Goal: Transaction & Acquisition: Obtain resource

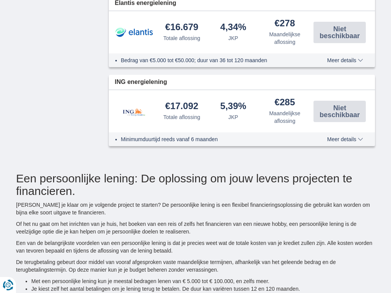
type input "15250"
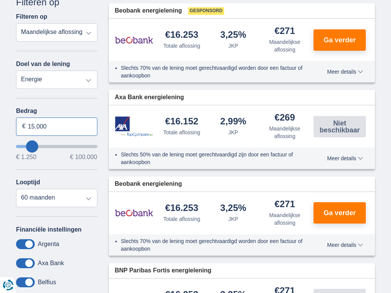
click at [57, 126] on input "15.000" at bounding box center [56, 127] width 81 height 18
type input "1"
type input "100.000"
type input "99250"
select select "120"
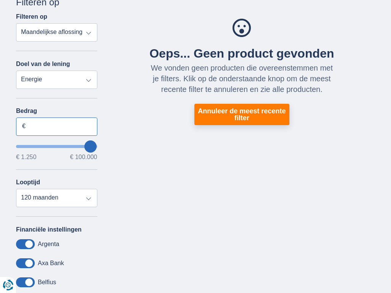
click at [57, 126] on input "Bedrag" at bounding box center [56, 127] width 81 height 18
click at [57, 126] on input "15.000" at bounding box center [56, 127] width 81 height 18
type input "1"
type input "3.032"
type input "3250"
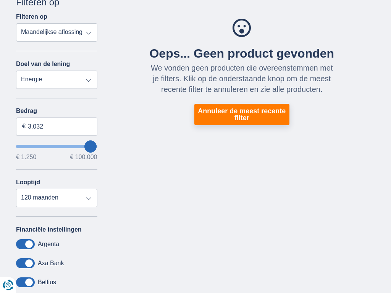
select select "30"
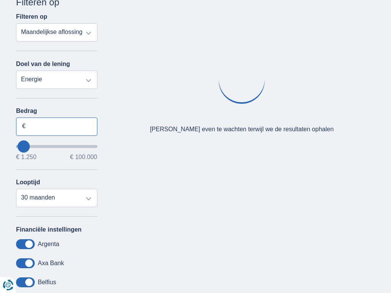
click at [57, 126] on input "Bedrag" at bounding box center [56, 127] width 81 height 18
click at [57, 126] on input "15.000" at bounding box center [56, 127] width 81 height 18
type input "1"
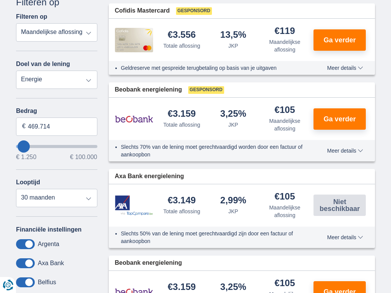
type input "100.000"
type input "99250"
select select "120"
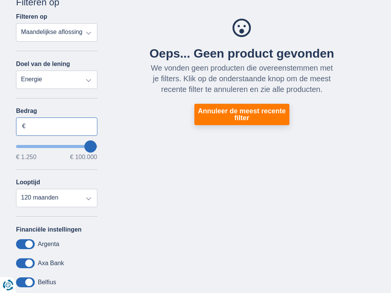
click at [57, 126] on input "Bedrag" at bounding box center [56, 127] width 81 height 18
click at [57, 126] on input "15.000" at bounding box center [56, 127] width 81 height 18
type input "0"
type input "100.000"
type input "99250"
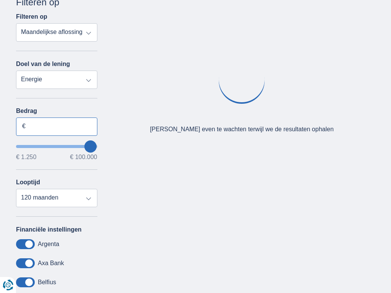
click at [57, 126] on input "Bedrag" at bounding box center [56, 127] width 81 height 18
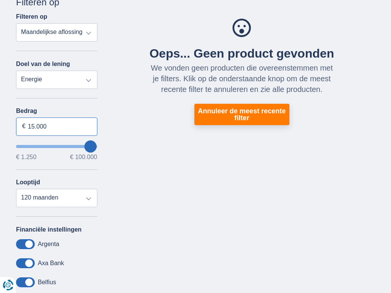
click at [57, 126] on input "15.000" at bounding box center [56, 127] width 81 height 18
type input "0"
type input "100.000"
type input "99250"
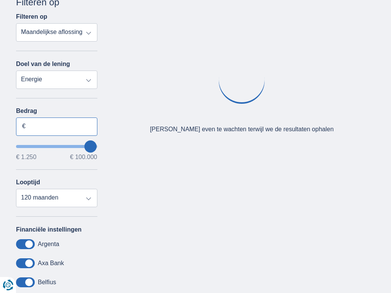
click at [57, 126] on input "Bedrag" at bounding box center [56, 127] width 81 height 18
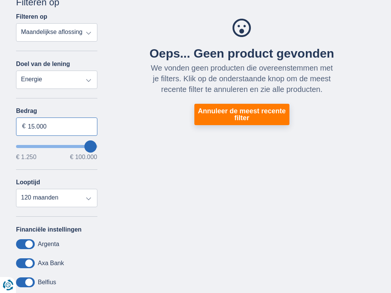
click at [57, 126] on input "15.000" at bounding box center [56, 127] width 81 height 18
type input "1"
type input "100.000"
type input "99250"
click at [57, 126] on input "Bedrag" at bounding box center [56, 127] width 81 height 18
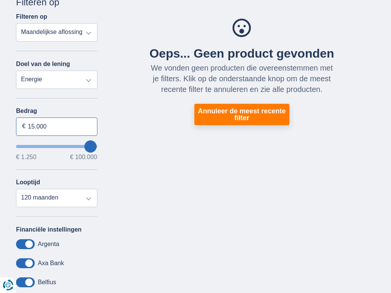
click at [57, 126] on input "15.000" at bounding box center [56, 127] width 81 height 18
type input "0"
type input "100.000"
type input "99250"
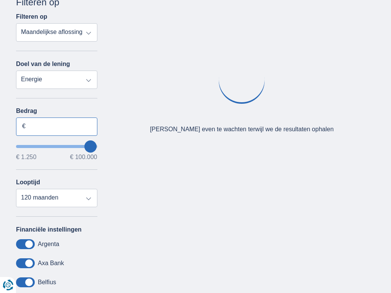
click at [57, 126] on input "Bedrag" at bounding box center [56, 127] width 81 height 18
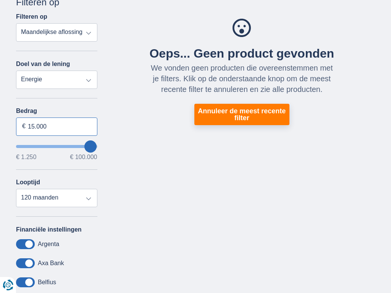
click at [57, 126] on input "15.000" at bounding box center [56, 127] width 81 height 18
type input "1"
type input "100.000"
type input "99250"
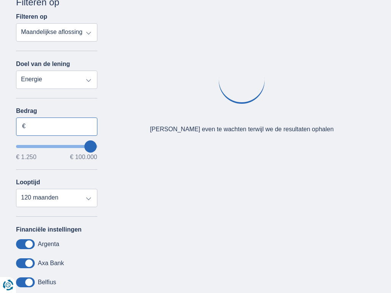
click at [57, 126] on input "Bedrag" at bounding box center [56, 127] width 81 height 18
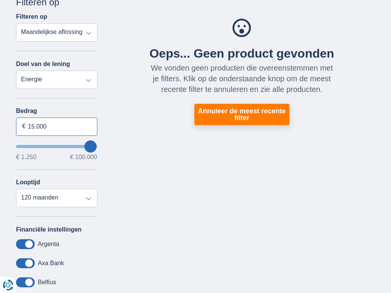
click at [57, 126] on input "15.000" at bounding box center [56, 127] width 81 height 18
type input "1"
type input "1.250"
type input "1250"
select select "24"
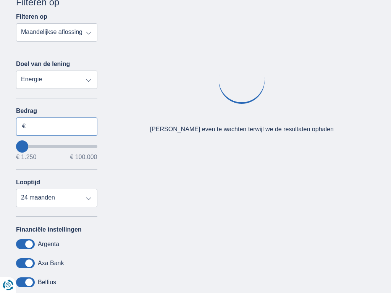
click at [57, 126] on input "Bedrag" at bounding box center [56, 127] width 81 height 18
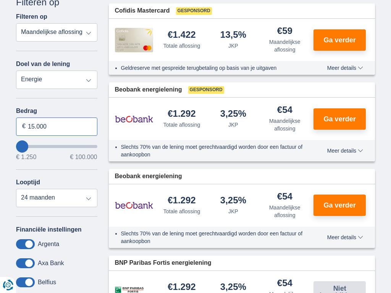
click at [57, 126] on input "15.000" at bounding box center [56, 127] width 81 height 18
type input "1"
type input "100.000"
type input "99250"
click at [57, 126] on input "Bedrag" at bounding box center [56, 127] width 81 height 18
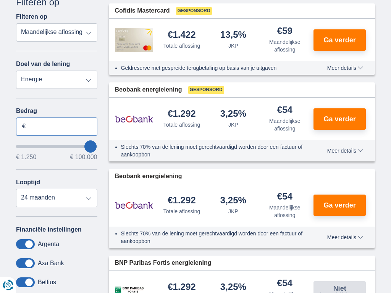
select select "120"
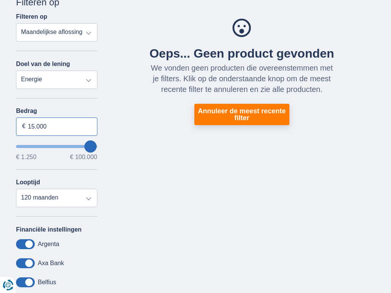
click at [57, 126] on input "15.000" at bounding box center [56, 127] width 81 height 18
type input "1"
type input "100.000"
type input "99250"
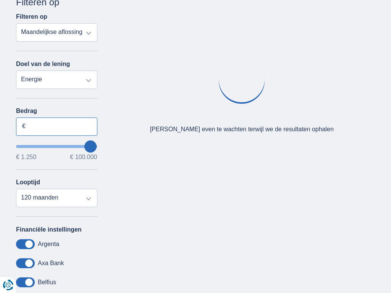
click at [57, 126] on input "Bedrag" at bounding box center [56, 127] width 81 height 18
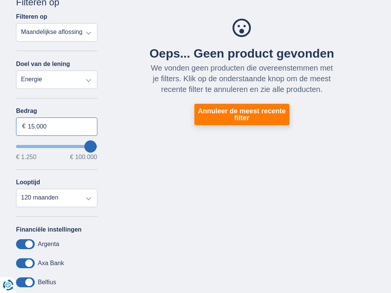
click at [57, 126] on input "15.000" at bounding box center [56, 127] width 81 height 18
type input "1"
type input "100.000"
type input "99250"
click at [57, 126] on input "Bedrag" at bounding box center [56, 127] width 81 height 18
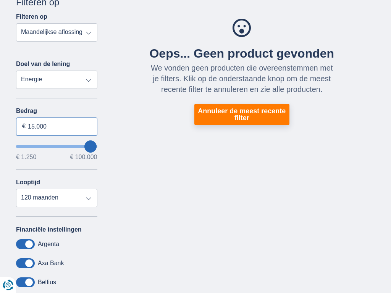
click at [57, 126] on input "15.000" at bounding box center [56, 127] width 81 height 18
type input "0"
type input "100.000"
type input "99250"
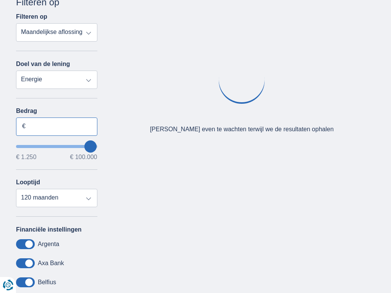
click at [57, 126] on input "Bedrag" at bounding box center [56, 127] width 81 height 18
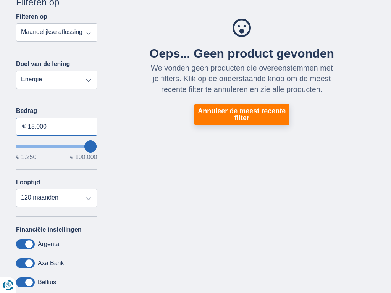
click at [57, 126] on input "15.000" at bounding box center [56, 127] width 81 height 18
type input "1"
type input "11.431"
type input "11250"
select select "60"
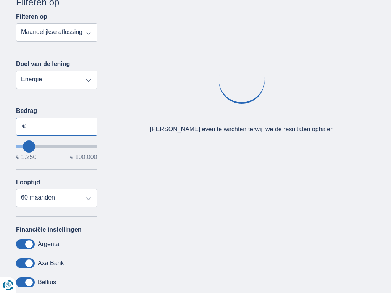
click at [57, 126] on input "Bedrag" at bounding box center [56, 127] width 81 height 18
click at [57, 126] on input "15.000" at bounding box center [56, 127] width 81 height 18
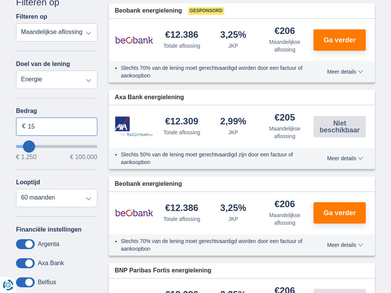
type input "1"
type input "100.000"
type input "99250"
select select "120"
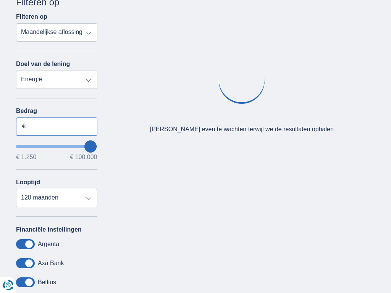
click at [57, 126] on input "Bedrag" at bounding box center [56, 127] width 81 height 18
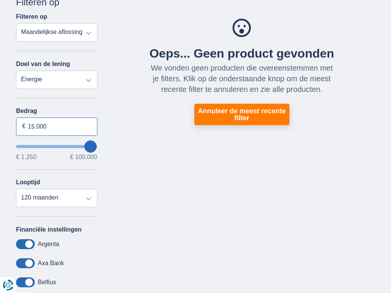
click at [57, 126] on input "15.000" at bounding box center [56, 127] width 81 height 18
type input "1"
type input "1.250"
type input "1250"
select select "24"
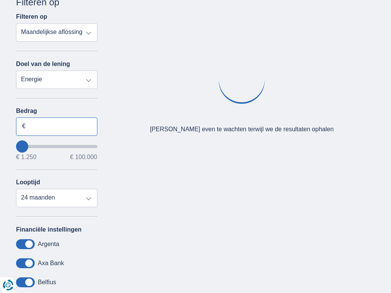
click at [57, 126] on input "Bedrag" at bounding box center [56, 127] width 81 height 18
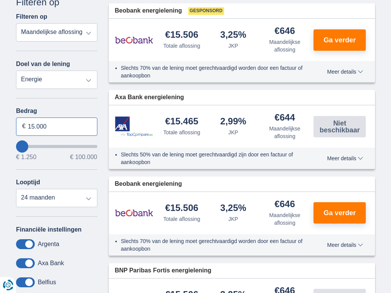
type input "15.000"
type input "15250"
select select "60"
click at [57, 126] on input "15.000" at bounding box center [56, 127] width 81 height 18
type input "1"
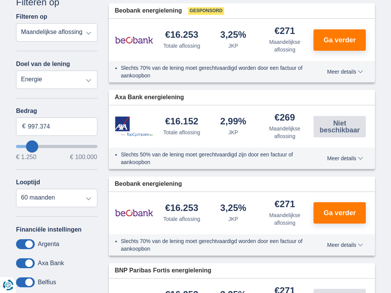
type input "100.000"
type input "99250"
select select "120"
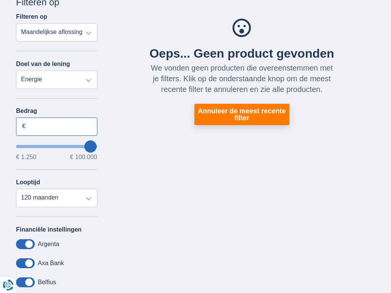
click at [57, 126] on input "Bedrag" at bounding box center [56, 127] width 81 height 18
click at [57, 126] on input "15.000" at bounding box center [56, 127] width 81 height 18
type input "0"
type input "2.019"
type input "2250"
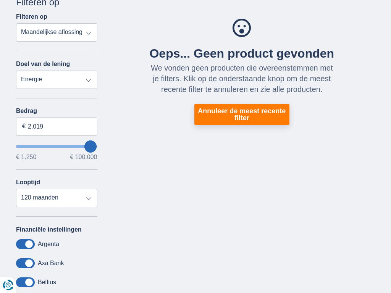
select select "24"
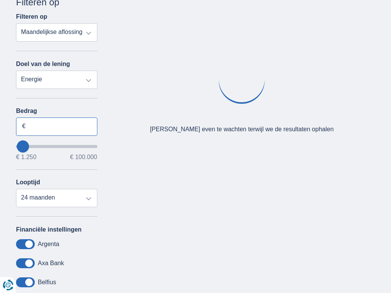
click at [57, 126] on input "Bedrag" at bounding box center [56, 127] width 81 height 18
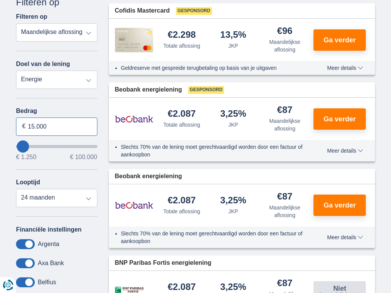
click at [57, 126] on input "15.000" at bounding box center [56, 127] width 81 height 18
type input "1"
type input "100.000"
type input "99250"
select select "120"
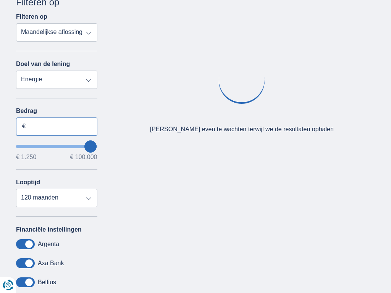
click at [57, 126] on input "Bedrag" at bounding box center [56, 127] width 81 height 18
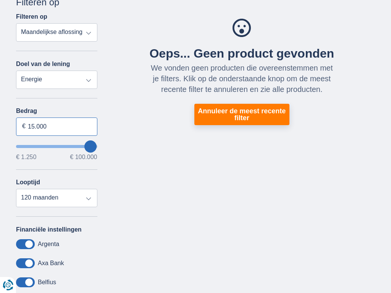
click at [57, 126] on input "15.000" at bounding box center [56, 127] width 81 height 18
type input "0"
type input "100.000"
type input "99250"
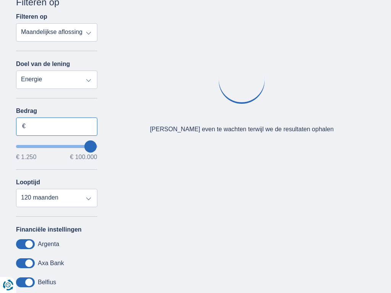
click at [57, 126] on input "Bedrag" at bounding box center [56, 127] width 81 height 18
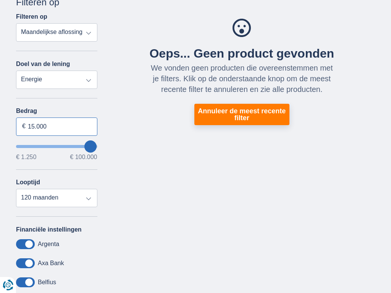
click at [57, 126] on input "15.000" at bounding box center [56, 127] width 81 height 18
type input "1"
type input "100.000"
type input "99250"
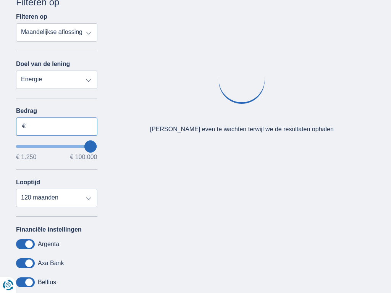
click at [57, 126] on input "Bedrag" at bounding box center [56, 127] width 81 height 18
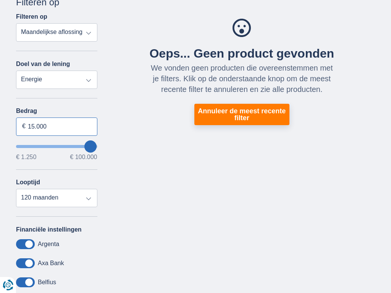
click at [57, 126] on input "15.000" at bounding box center [56, 127] width 81 height 18
type input "1"
type input "100.000"
type input "99250"
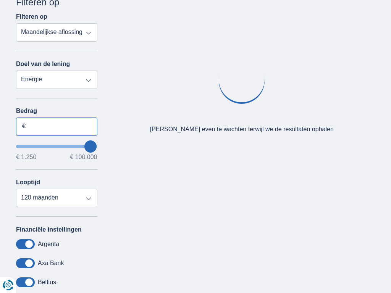
click at [57, 126] on input "Bedrag" at bounding box center [56, 127] width 81 height 18
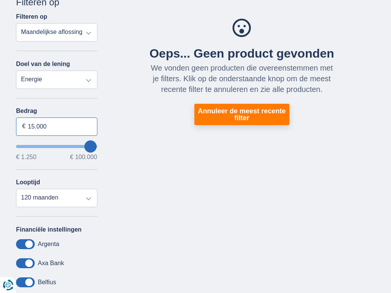
click at [57, 126] on input "15.000" at bounding box center [56, 127] width 81 height 18
type input "1"
type input "100.000"
type input "99250"
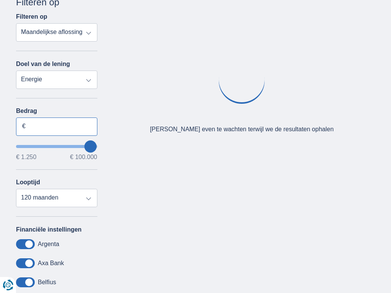
click at [57, 126] on input "Bedrag" at bounding box center [56, 127] width 81 height 18
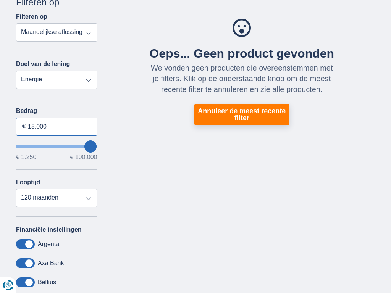
click at [57, 126] on input "15.000" at bounding box center [56, 127] width 81 height 18
type input "1"
type input "100.000"
type input "99250"
click at [57, 126] on input "Bedrag" at bounding box center [56, 127] width 81 height 18
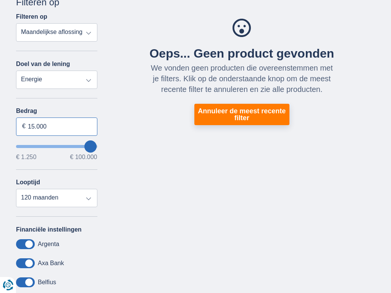
click at [57, 126] on input "15.000" at bounding box center [56, 127] width 81 height 18
type input "1"
type input "1.250"
type input "1250"
select select "24"
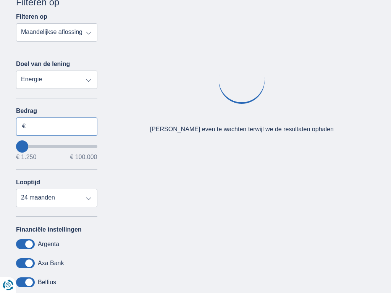
click at [57, 126] on input "Bedrag" at bounding box center [56, 127] width 81 height 18
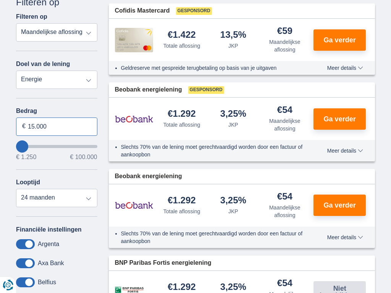
click at [57, 126] on input "15.000" at bounding box center [56, 127] width 81 height 18
type input "1"
type input "100.000"
type input "99250"
select select "120"
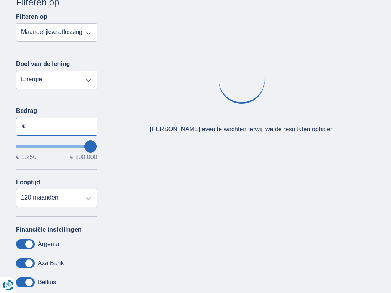
click at [57, 126] on input "Bedrag" at bounding box center [56, 127] width 81 height 18
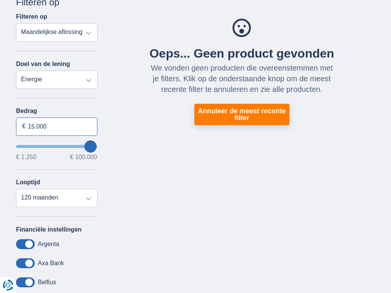
click at [57, 126] on input "15.000" at bounding box center [56, 127] width 81 height 18
type input "1"
type input "100.000"
type input "99250"
click at [57, 126] on input "Bedrag" at bounding box center [56, 127] width 81 height 18
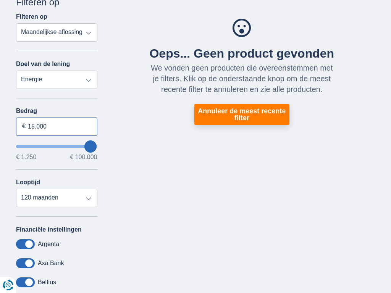
click at [57, 126] on input "15.000" at bounding box center [56, 127] width 81 height 18
type input "1"
type input "100.000"
type input "99250"
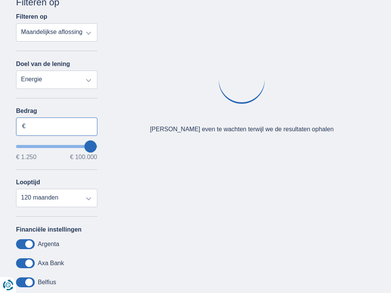
click at [57, 126] on input "Bedrag" at bounding box center [56, 127] width 81 height 18
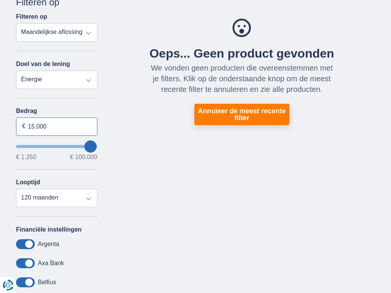
click at [57, 126] on input "15.000" at bounding box center [56, 127] width 81 height 18
type input "1"
type input "100.000"
type input "99250"
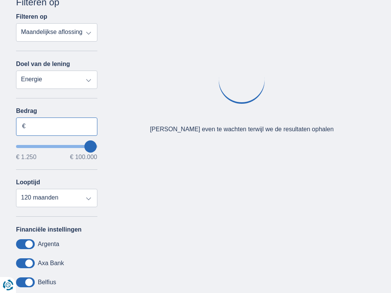
click at [57, 126] on input "Bedrag" at bounding box center [56, 127] width 81 height 18
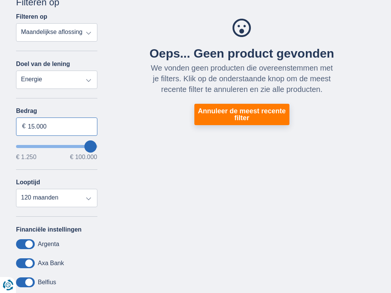
click at [57, 126] on input "15.000" at bounding box center [56, 127] width 81 height 18
type input "1"
type input "34.639"
type input "34250"
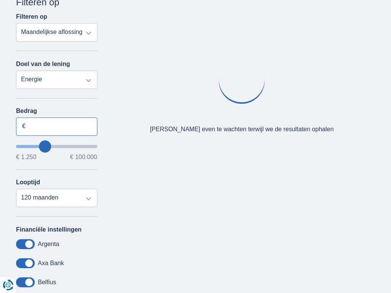
click at [57, 126] on input "Bedrag" at bounding box center [56, 127] width 81 height 18
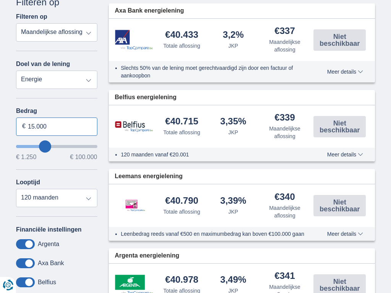
click at [57, 126] on input "15.000" at bounding box center [56, 127] width 81 height 18
type input "1"
type input "100.000"
type input "99250"
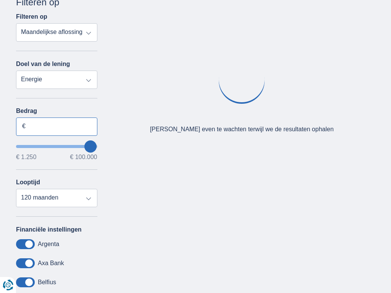
click at [57, 126] on input "Bedrag" at bounding box center [56, 127] width 81 height 18
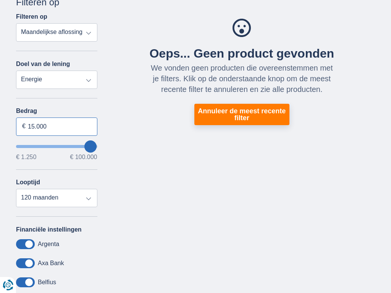
click at [57, 126] on input "15.000" at bounding box center [56, 127] width 81 height 18
type input "1"
type input "1.250"
type input "1250"
select select "24"
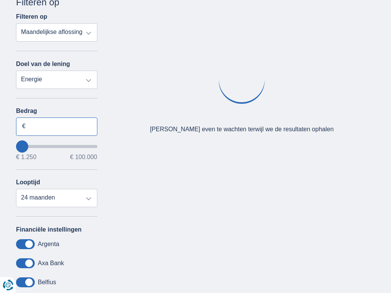
click at [57, 126] on input "Bedrag" at bounding box center [56, 127] width 81 height 18
type input "15.000"
select select "mrp+"
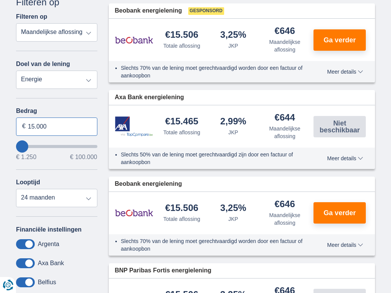
click at [57, 126] on input "15.000" at bounding box center [56, 127] width 81 height 18
type input "1"
type input "100.000"
type input "99250"
select select "120"
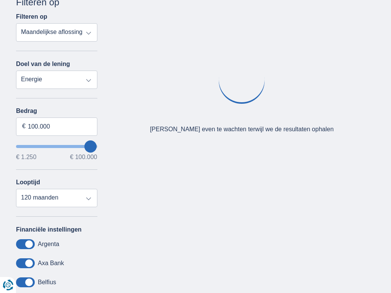
type input "50250"
click at [57, 146] on input "wantToBorrow" at bounding box center [56, 146] width 81 height 3
type input "50.250"
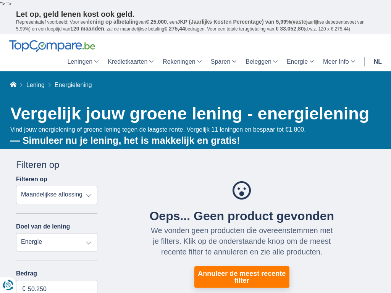
type input "50250"
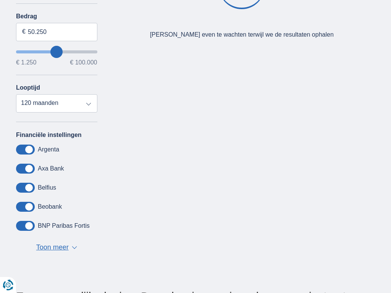
scroll to position [163, 0]
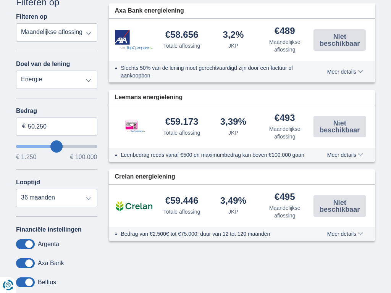
select select "120"
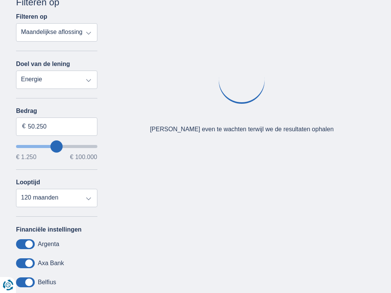
select select "personalLoan"
type input "7.500"
type input "7250"
select select "42"
type input "7250"
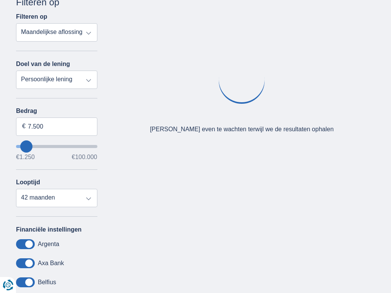
select select "vehicleLoan"
select select "3-4"
type input "15.000"
type input "15250"
select select "60"
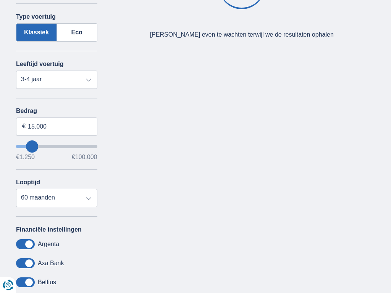
select select "moto"
select select "new"
type input "15.000"
type input "15250"
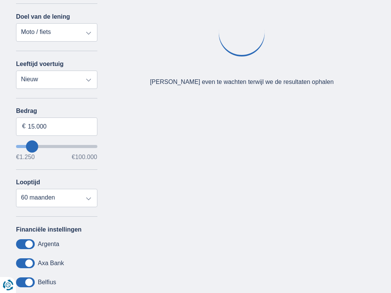
select select "caravan"
type input "15.000"
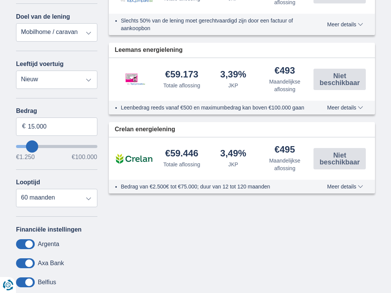
type input "15250"
select select "renovationLoan"
type input "15.000"
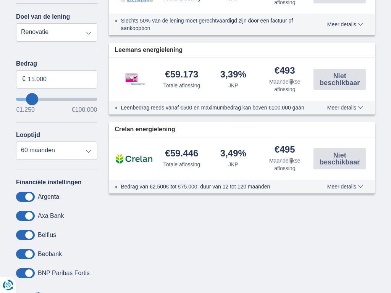
type input "15250"
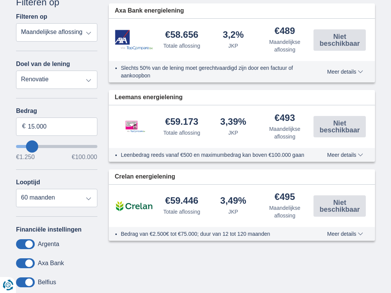
select select "energySavings"
type input "15.000"
type input "15250"
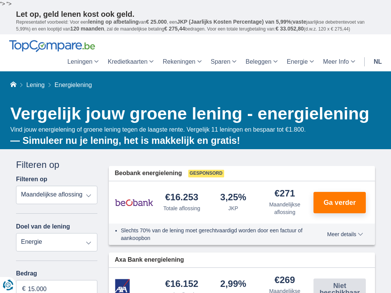
scroll to position [163, 0]
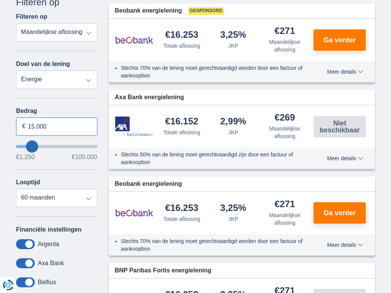
click at [57, 126] on input "15.000" at bounding box center [56, 127] width 81 height 18
type input "1"
type input "100.000"
type input "99250"
select select "120"
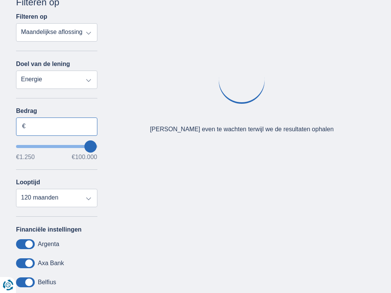
click at [57, 126] on input "Bedrag" at bounding box center [56, 127] width 81 height 18
click at [57, 126] on input "15.000" at bounding box center [56, 127] width 81 height 18
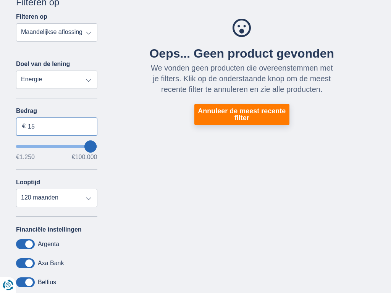
type input "1"
type input "8.106"
type input "8250"
select select "48"
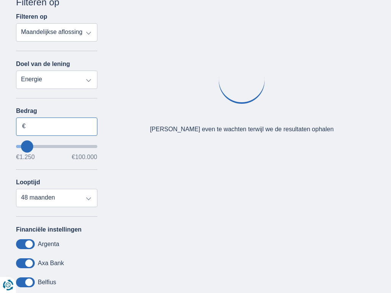
click at [57, 126] on input "Bedrag" at bounding box center [56, 127] width 81 height 18
click at [57, 126] on input "15.000" at bounding box center [56, 127] width 81 height 18
type input "1"
type input "100.000"
type input "99250"
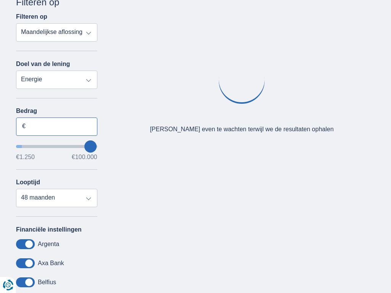
click at [57, 126] on input "Bedrag" at bounding box center [56, 127] width 81 height 18
select select "120"
click at [57, 126] on input "15.000" at bounding box center [56, 127] width 81 height 18
type input "1"
type input "100.000"
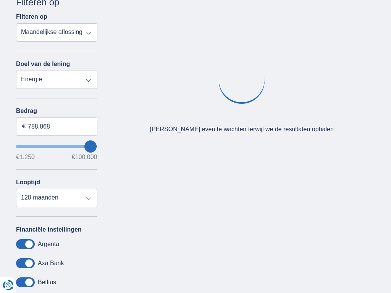
type input "99250"
click at [57, 126] on input "Bedrag" at bounding box center [56, 127] width 81 height 18
click at [57, 126] on input "15.000" at bounding box center [56, 127] width 81 height 18
type input "1"
type input "100.000"
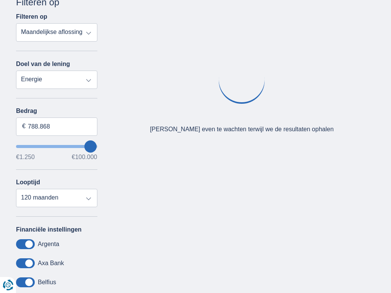
type input "99250"
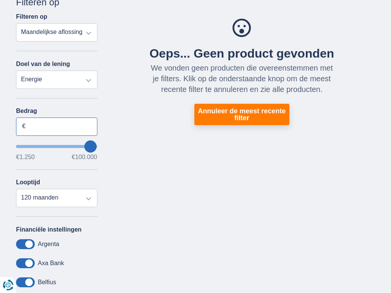
click at [57, 126] on input "Bedrag" at bounding box center [56, 127] width 81 height 18
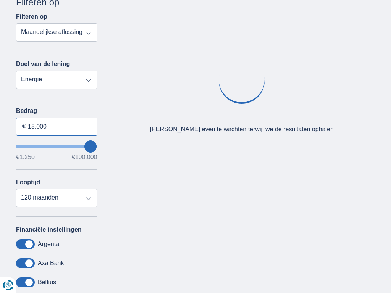
click at [57, 126] on input "15.000" at bounding box center [56, 127] width 81 height 18
type input "1"
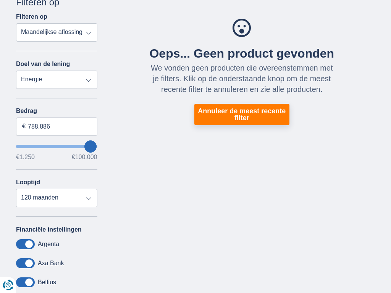
type input "100.000"
type input "99250"
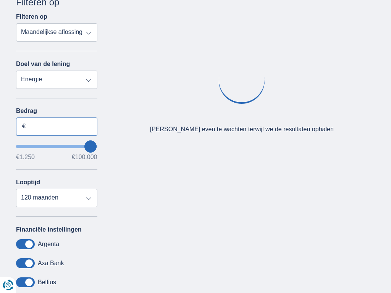
click at [57, 126] on input "Bedrag" at bounding box center [56, 127] width 81 height 18
click at [57, 126] on input "15.000" at bounding box center [56, 127] width 81 height 18
type input "1"
type input "100.000"
type input "99250"
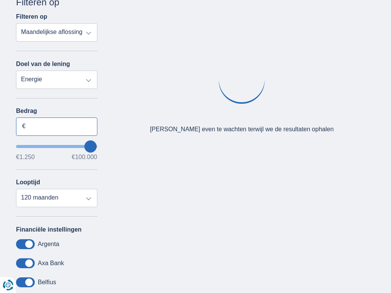
click at [57, 126] on input "Bedrag" at bounding box center [56, 127] width 81 height 18
click at [57, 126] on input "15.000" at bounding box center [56, 127] width 81 height 18
type input "1"
type input "100.000"
type input "99250"
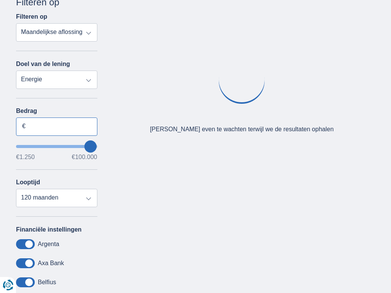
click at [57, 126] on input "Bedrag" at bounding box center [56, 127] width 81 height 18
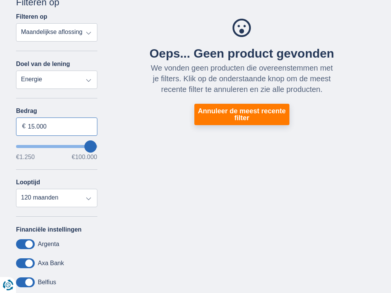
click at [57, 126] on input "15.000" at bounding box center [56, 127] width 81 height 18
type input "1"
type input "1.250"
type input "1250"
select select "24"
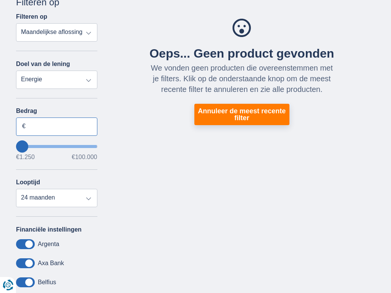
click at [57, 126] on input "Bedrag" at bounding box center [56, 127] width 81 height 18
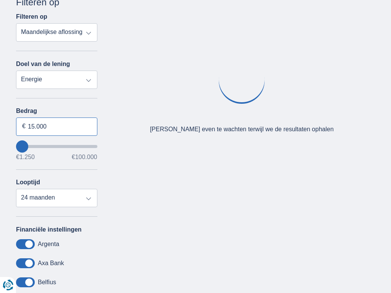
click at [57, 126] on input "15.000" at bounding box center [56, 127] width 81 height 18
type input "1"
type input "100.000"
type input "99250"
click at [57, 126] on input "Bedrag" at bounding box center [56, 127] width 81 height 18
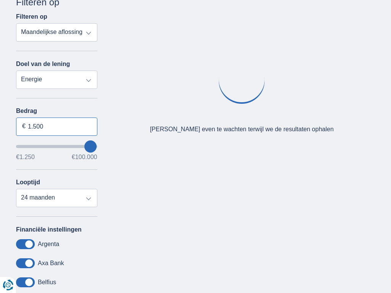
type input "15.000"
select select "120"
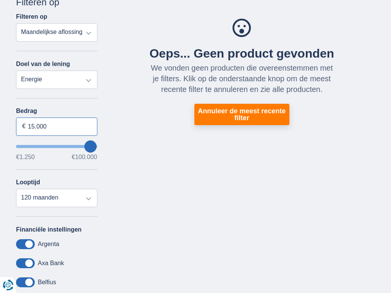
click at [57, 126] on input "15.000" at bounding box center [56, 127] width 81 height 18
type input "1"
type input "100.000"
type input "99250"
click at [57, 126] on input "Bedrag" at bounding box center [56, 127] width 81 height 18
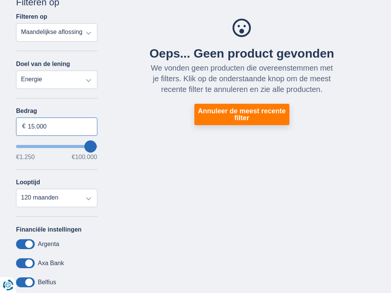
click at [57, 126] on input "15.000" at bounding box center [56, 127] width 81 height 18
type input "1"
type input "100.000"
type input "99250"
click at [57, 126] on input "Bedrag" at bounding box center [56, 127] width 81 height 18
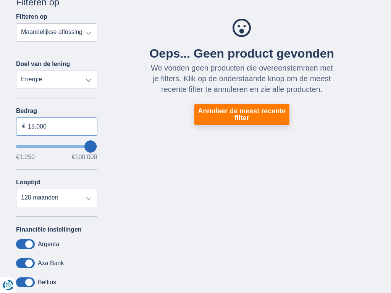
click at [57, 126] on input "15.000" at bounding box center [56, 127] width 81 height 18
type input "1"
type input "100.000"
type input "99250"
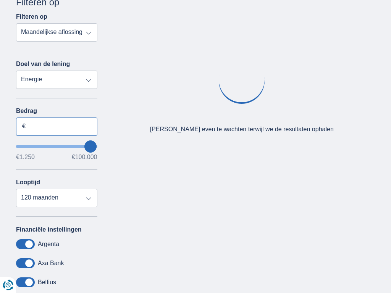
click at [57, 126] on input "Bedrag" at bounding box center [56, 127] width 81 height 18
click at [57, 126] on input "15.000" at bounding box center [56, 127] width 81 height 18
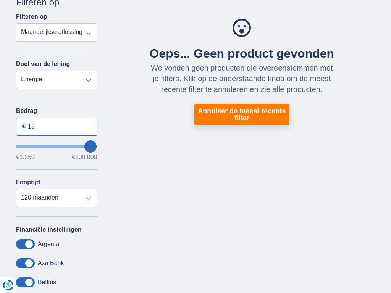
type input "1"
type input "70.637"
type input "70250"
click at [57, 126] on input "Bedrag" at bounding box center [56, 127] width 81 height 18
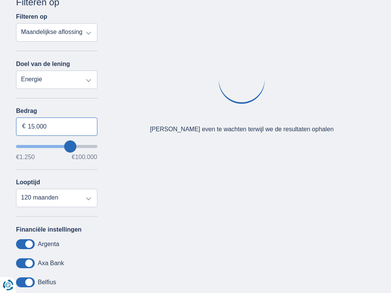
click at [57, 126] on input "15.000" at bounding box center [56, 127] width 81 height 18
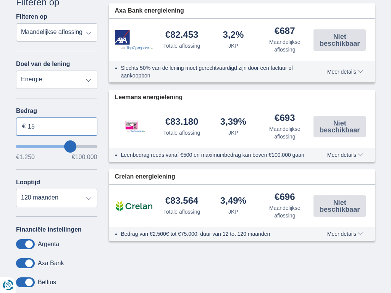
type input "1"
type input "100.000"
type input "99250"
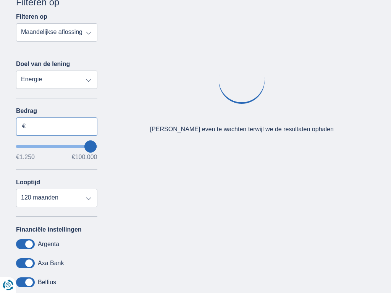
click at [57, 126] on input "Bedrag" at bounding box center [56, 127] width 81 height 18
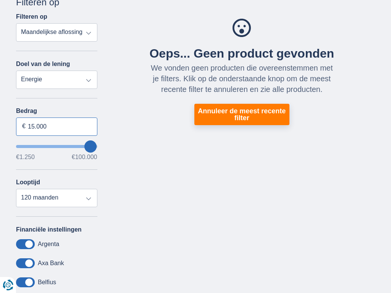
click at [57, 126] on input "15.000" at bounding box center [56, 127] width 81 height 18
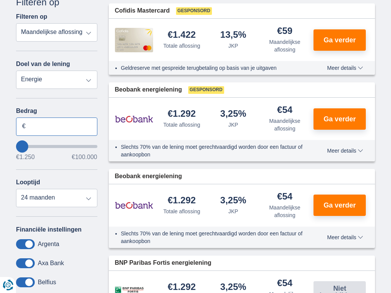
click at [57, 126] on input "Bedrag" at bounding box center [56, 127] width 81 height 18
